Goal: Find specific page/section: Find specific page/section

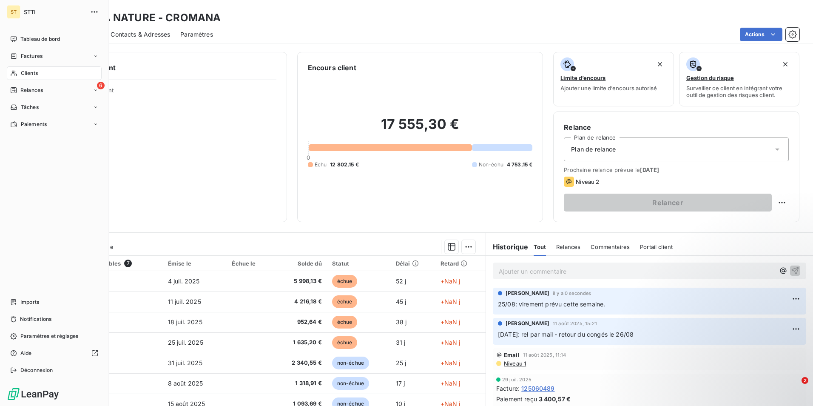
click at [29, 71] on span "Clients" at bounding box center [29, 73] width 17 height 8
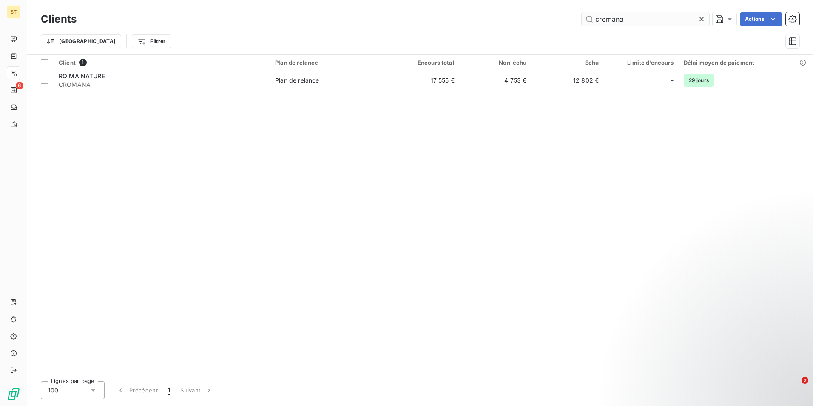
click at [634, 20] on input "cromana" at bounding box center [646, 19] width 128 height 14
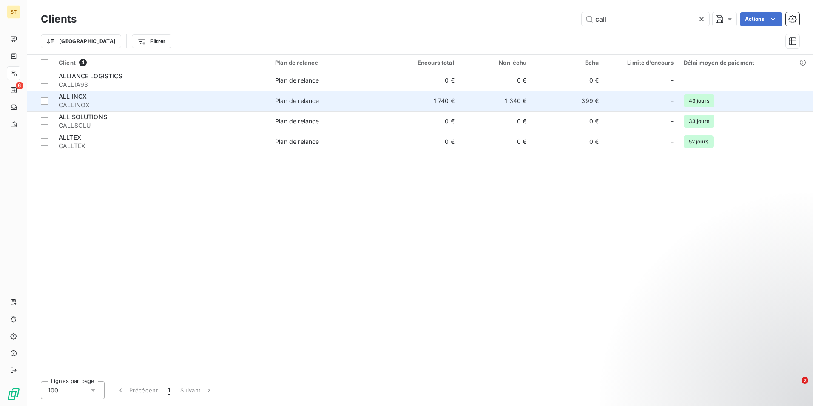
type input "call"
click at [263, 96] on div "ALL INOX" at bounding box center [162, 96] width 206 height 9
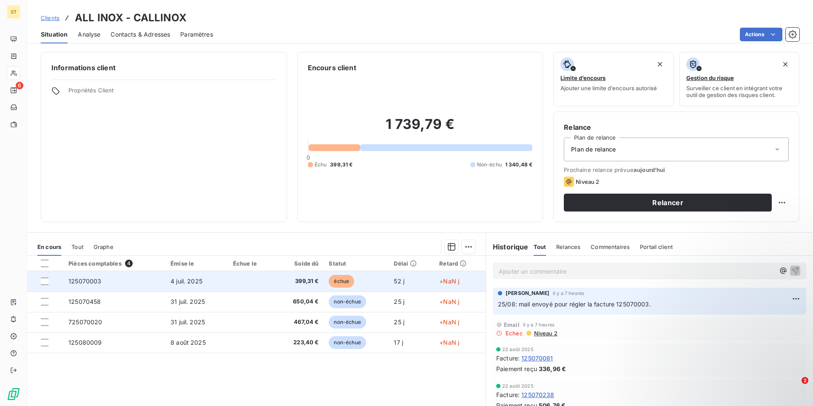
click at [184, 282] on span "4 juil. 2025" at bounding box center [187, 280] width 32 height 7
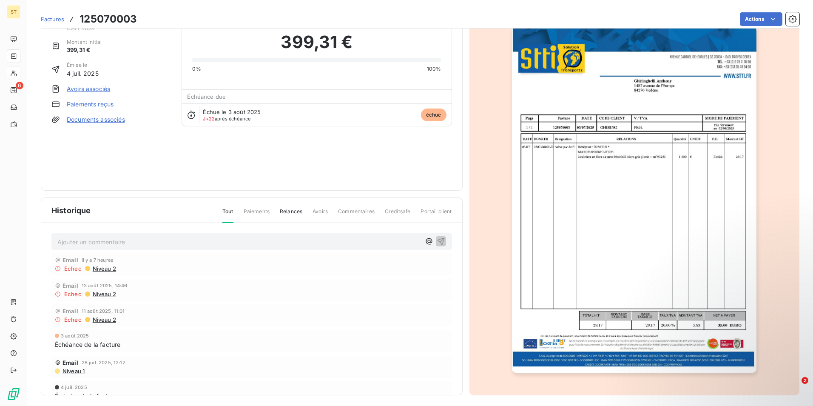
scroll to position [33, 0]
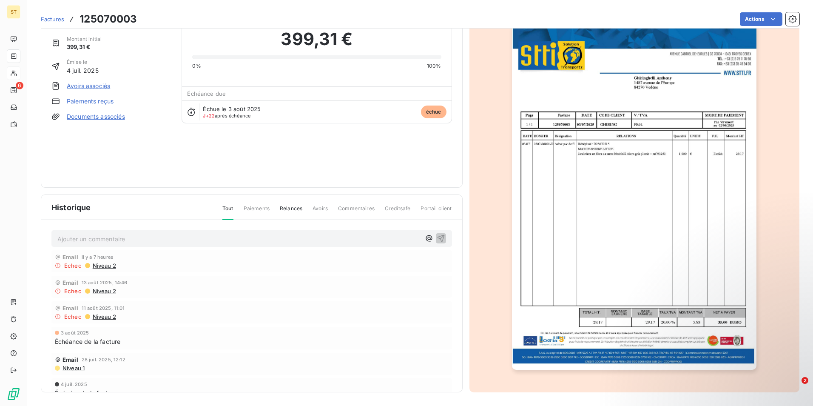
click at [57, 21] on span "Factures" at bounding box center [52, 19] width 23 height 7
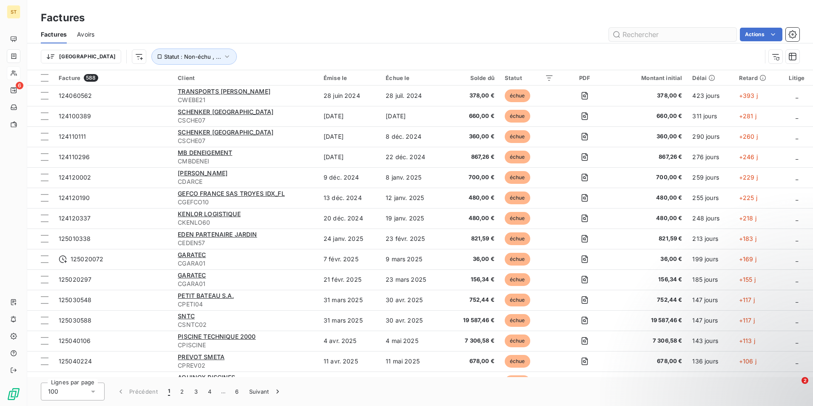
click at [662, 37] on input "text" at bounding box center [673, 35] width 128 height 14
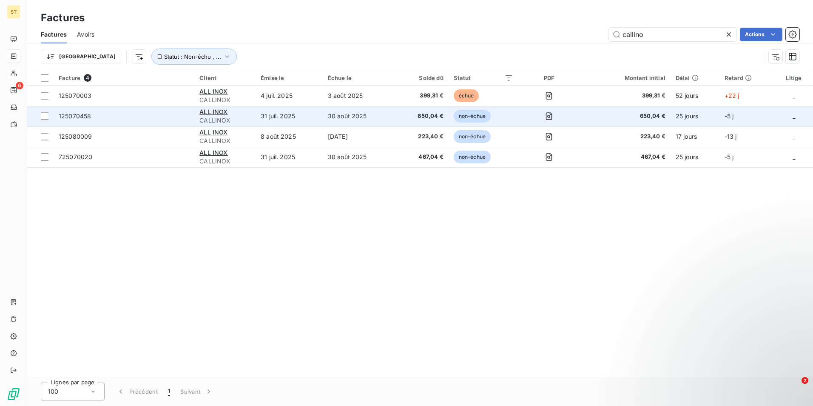
type input "callino"
click at [219, 119] on span "CALLINOX" at bounding box center [225, 120] width 51 height 9
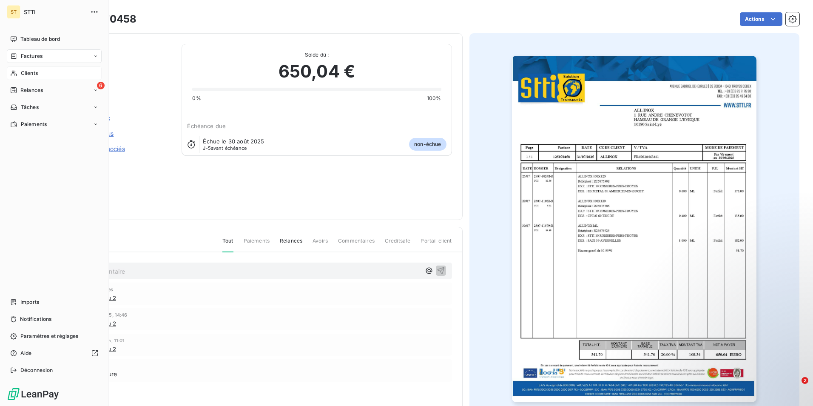
click at [47, 57] on div "Factures" at bounding box center [54, 56] width 95 height 14
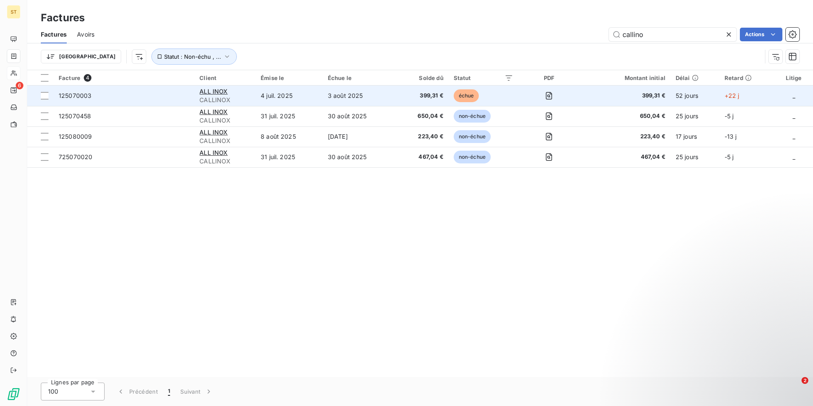
click at [353, 97] on td "3 août 2025" at bounding box center [359, 96] width 73 height 20
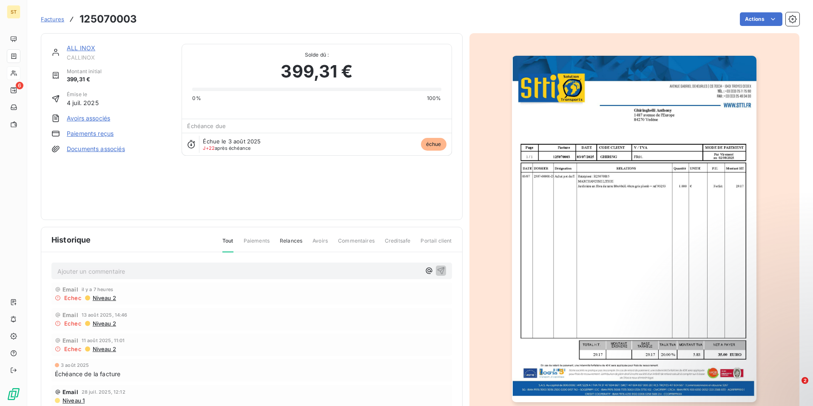
click at [567, 192] on img "button" at bounding box center [634, 229] width 245 height 346
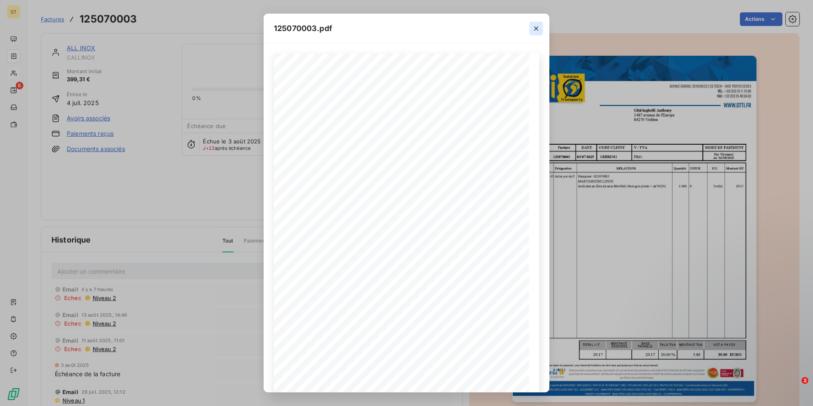
click at [538, 29] on icon "button" at bounding box center [536, 28] width 9 height 9
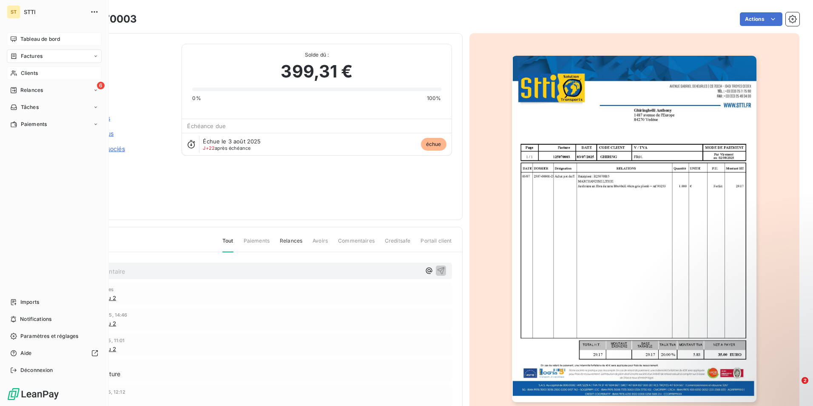
click at [34, 42] on span "Tableau de bord" at bounding box center [40, 39] width 40 height 8
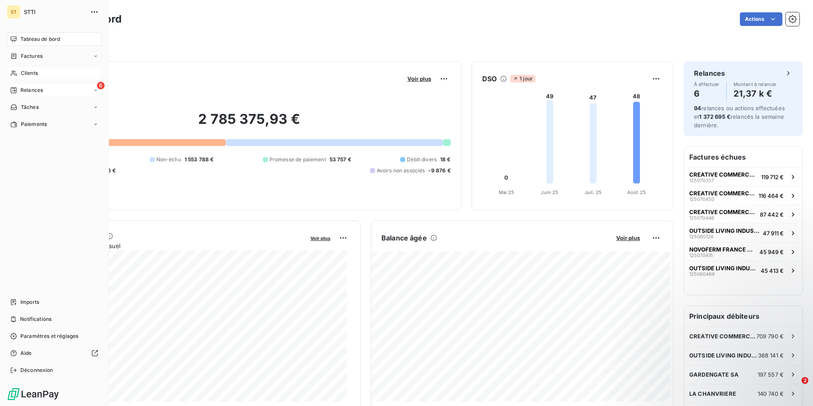
click at [28, 92] on span "Relances" at bounding box center [31, 90] width 23 height 8
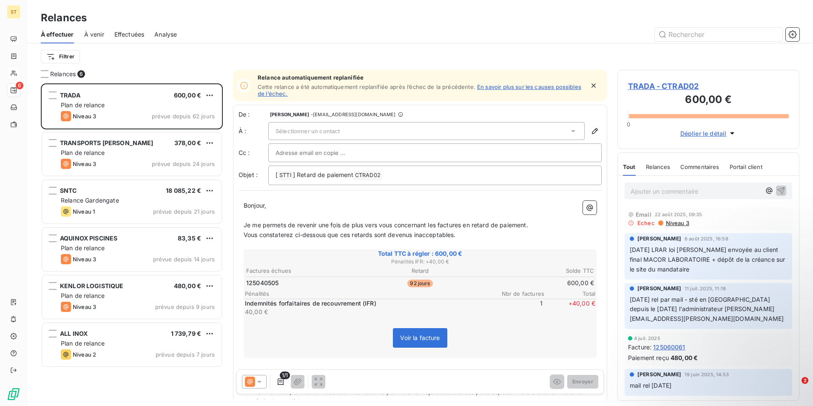
scroll to position [316, 176]
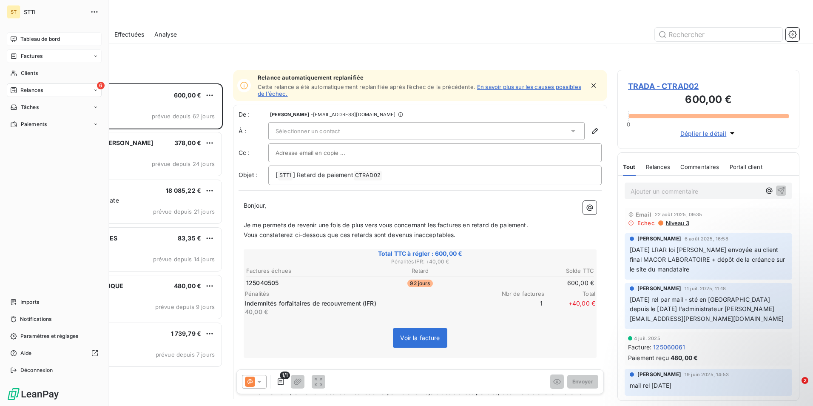
drag, startPoint x: 32, startPoint y: 73, endPoint x: 39, endPoint y: 51, distance: 23.4
click at [32, 73] on span "Clients" at bounding box center [29, 73] width 17 height 8
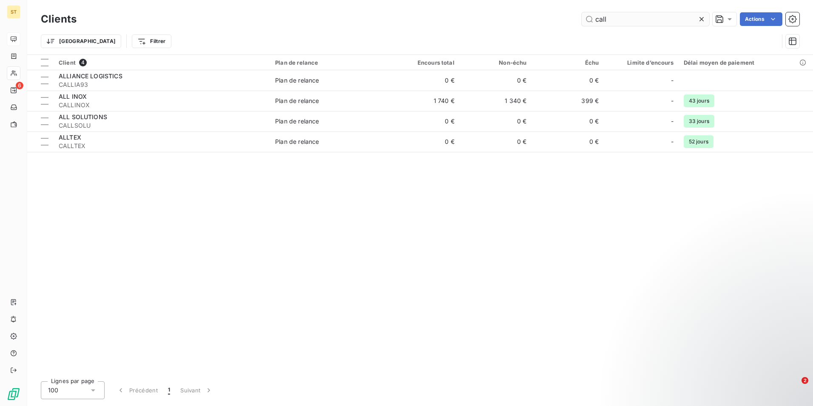
click at [659, 14] on input "call" at bounding box center [646, 19] width 128 height 14
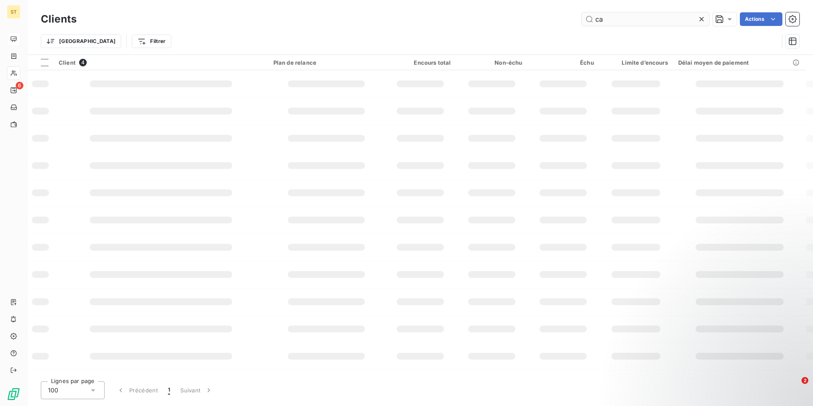
type input "c"
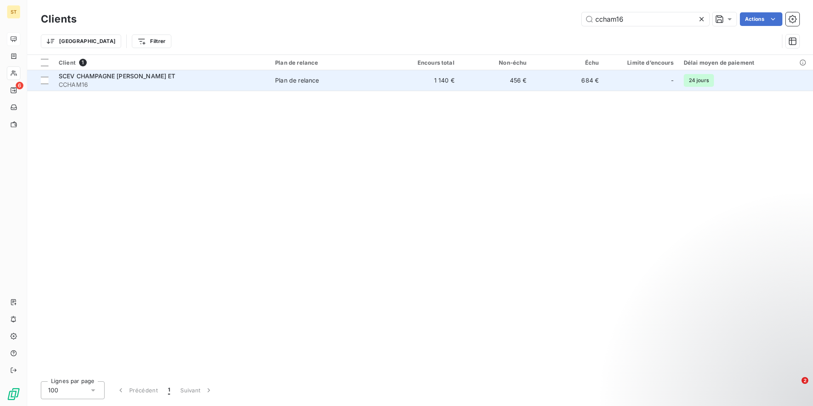
type input "ccham16"
click at [293, 79] on div "Plan de relance" at bounding box center [297, 80] width 44 height 9
